Goal: Transaction & Acquisition: Purchase product/service

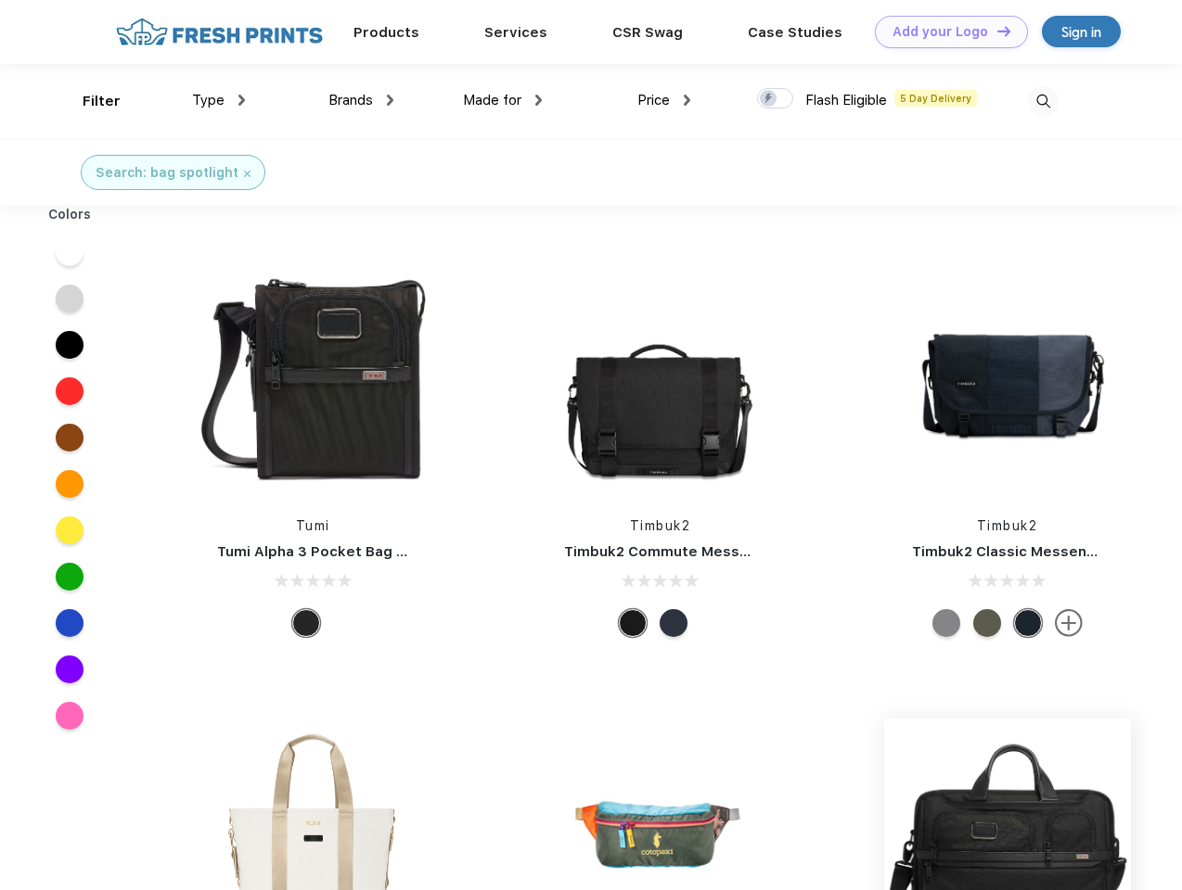
scroll to position [1, 0]
click at [944, 32] on link "Add your Logo Design Tool" at bounding box center [951, 32] width 153 height 32
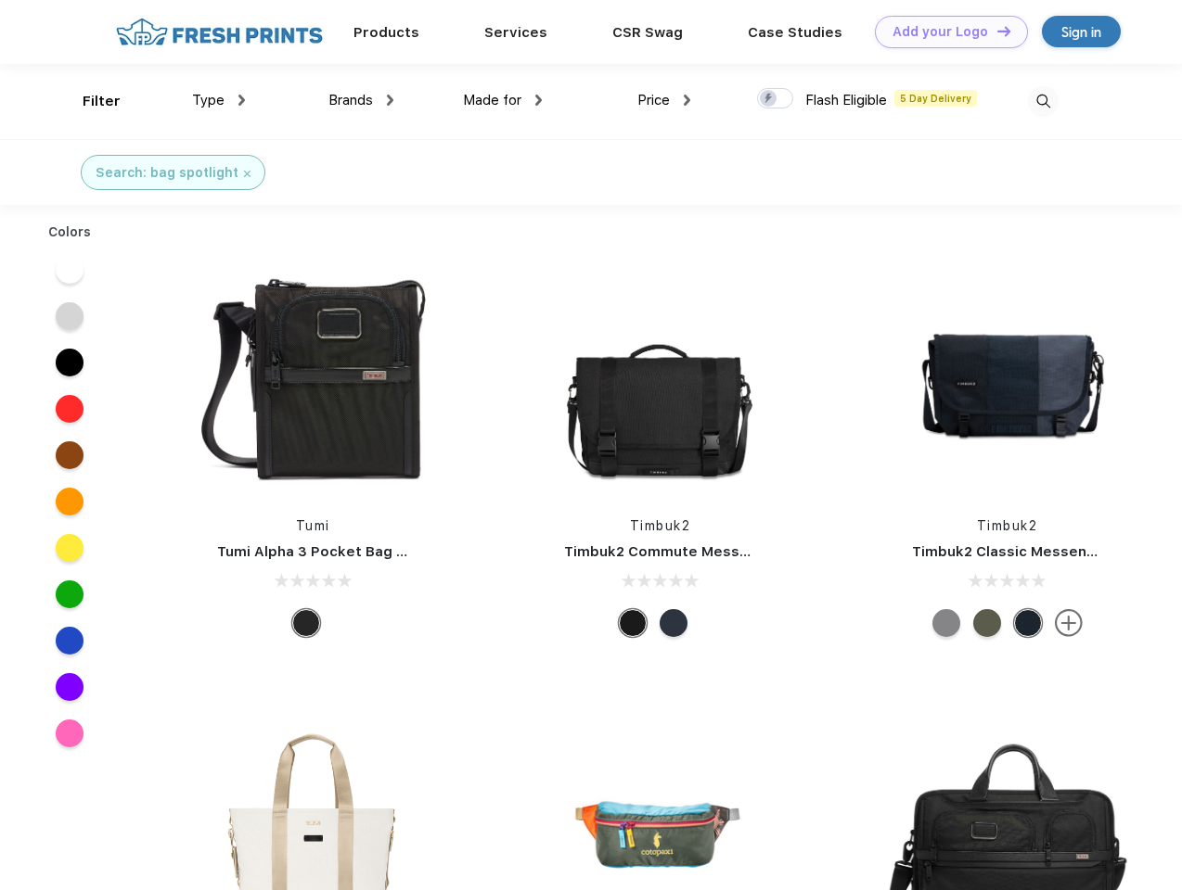
click at [0, 0] on div "Design Tool" at bounding box center [0, 0] width 0 height 0
click at [995, 31] on link "Add your Logo Design Tool" at bounding box center [951, 32] width 153 height 32
click at [89, 101] on div "Filter" at bounding box center [102, 101] width 38 height 21
click at [219, 100] on span "Type" at bounding box center [208, 100] width 32 height 17
click at [361, 100] on span "Brands" at bounding box center [350, 100] width 45 height 17
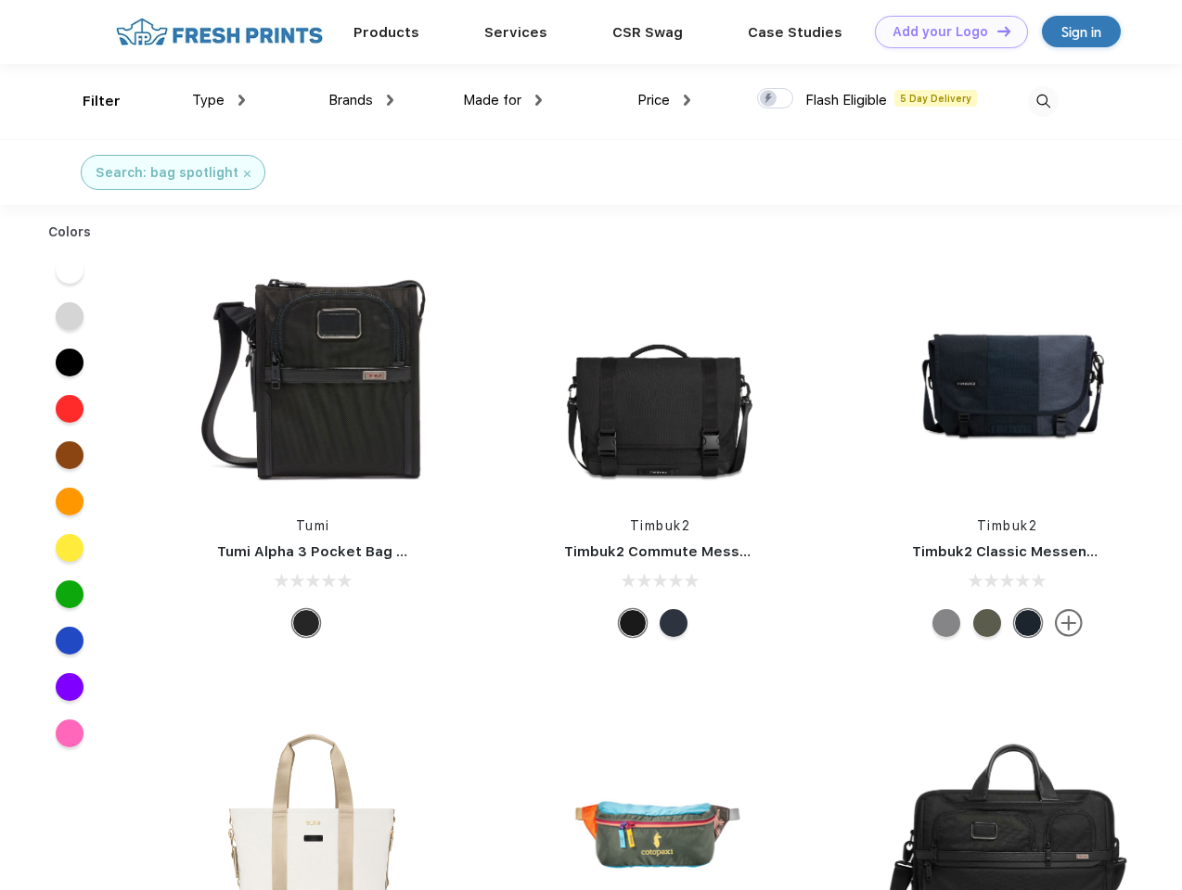
click at [503, 100] on span "Made for" at bounding box center [492, 100] width 58 height 17
click at [664, 100] on span "Price" at bounding box center [653, 100] width 32 height 17
click at [775, 99] on div at bounding box center [775, 98] width 36 height 20
click at [769, 99] on input "checkbox" at bounding box center [763, 93] width 12 height 12
click at [1043, 101] on img at bounding box center [1043, 101] width 31 height 31
